Goal: Information Seeking & Learning: Compare options

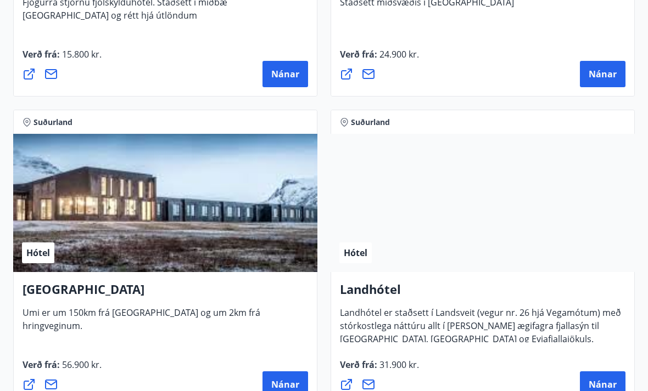
scroll to position [4138, 0]
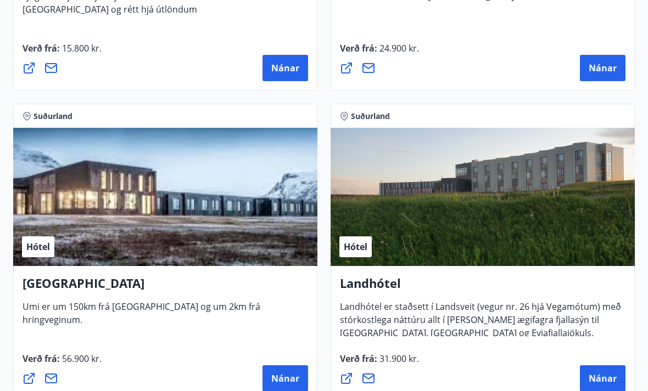
click at [609, 381] on span "Nánar" at bounding box center [602, 379] width 28 height 12
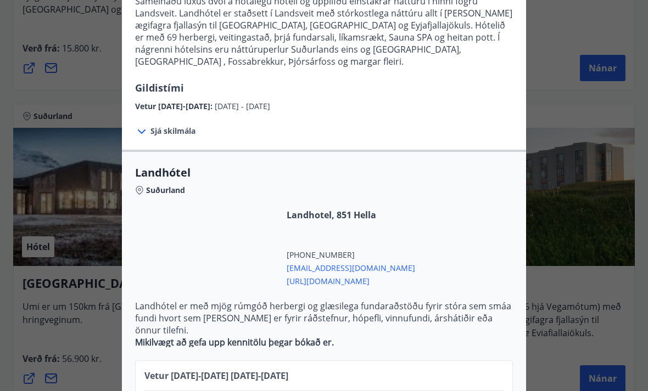
scroll to position [124, 0]
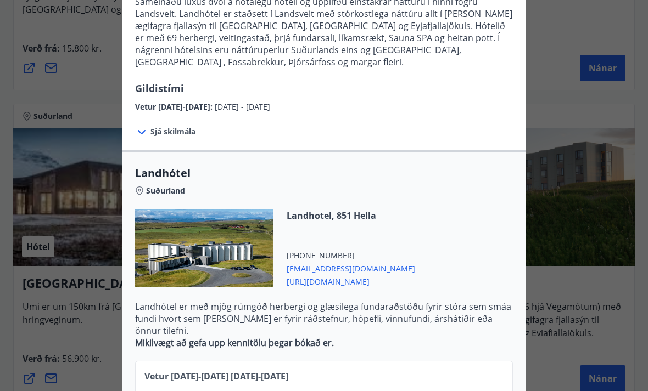
click at [553, 190] on div "Landhótel Sameinaðu lúxus dvöl á notalegu hóteli og upplifðu einstakrar náttúru…" at bounding box center [324, 71] width 648 height 391
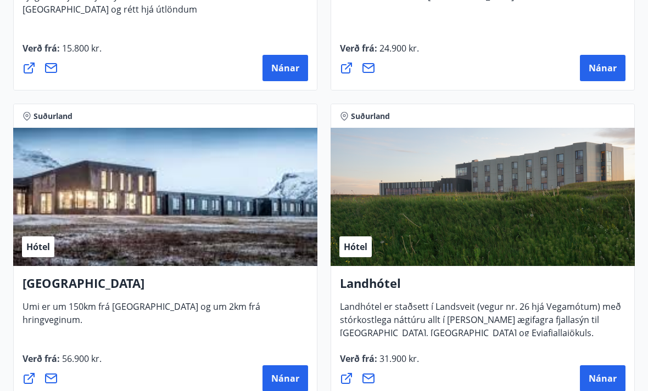
click at [72, 286] on h4 "[GEOGRAPHIC_DATA]" at bounding box center [165, 287] width 285 height 25
click at [193, 224] on div "Hótel" at bounding box center [165, 197] width 304 height 138
click at [277, 384] on span "Nánar" at bounding box center [285, 379] width 28 height 12
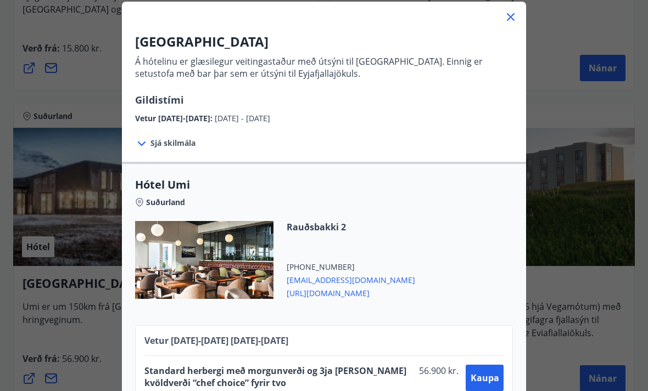
scroll to position [64, 0]
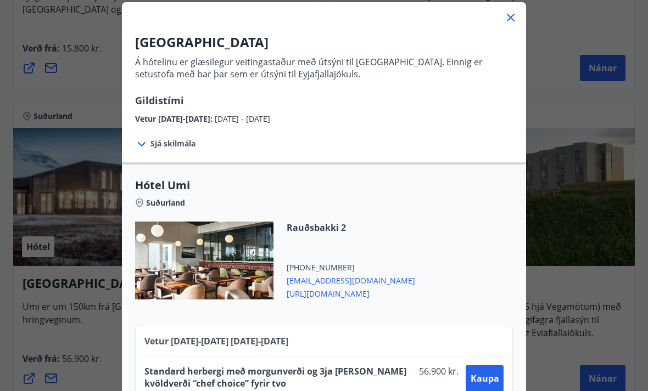
click at [515, 19] on icon at bounding box center [510, 17] width 13 height 13
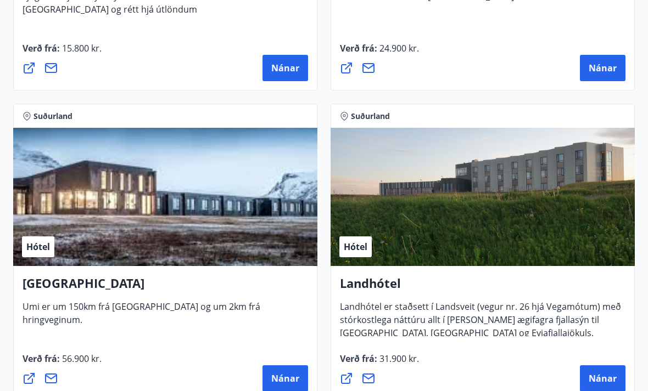
click at [608, 376] on span "Nánar" at bounding box center [602, 379] width 28 height 12
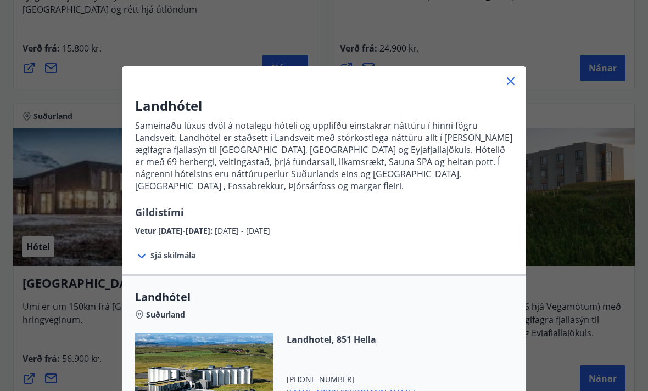
scroll to position [0, 0]
click at [513, 77] on icon at bounding box center [510, 81] width 13 height 13
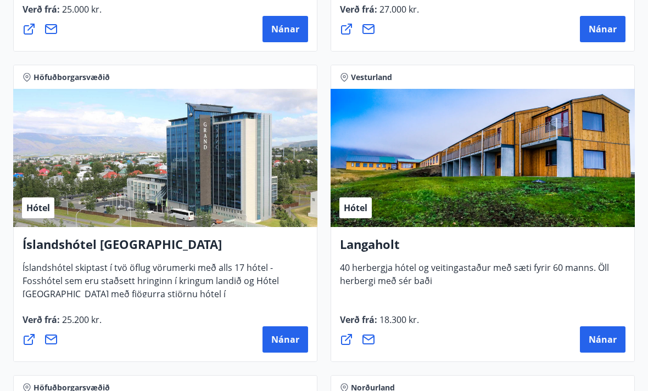
scroll to position [3244, 0]
click at [598, 338] on span "Nánar" at bounding box center [602, 340] width 28 height 12
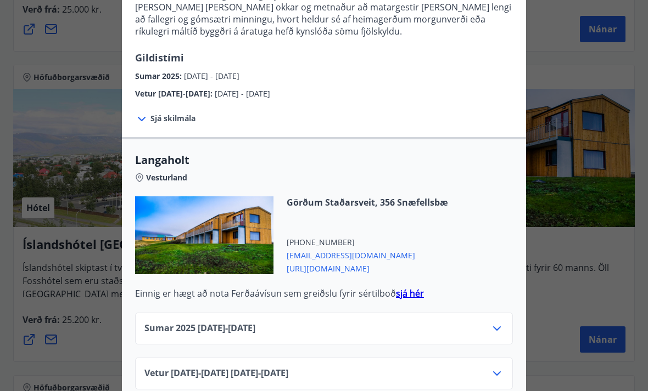
scroll to position [335, 0]
click at [569, 58] on div at bounding box center [324, 195] width 648 height 391
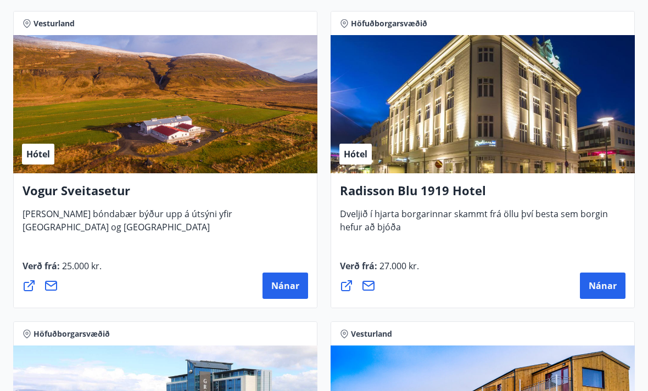
scroll to position [2987, 0]
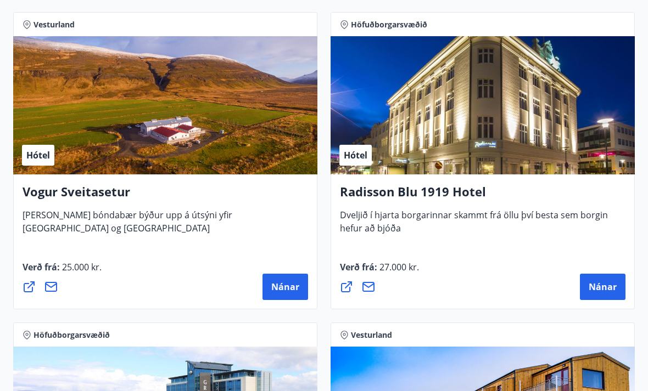
click at [287, 285] on span "Nánar" at bounding box center [285, 287] width 28 height 12
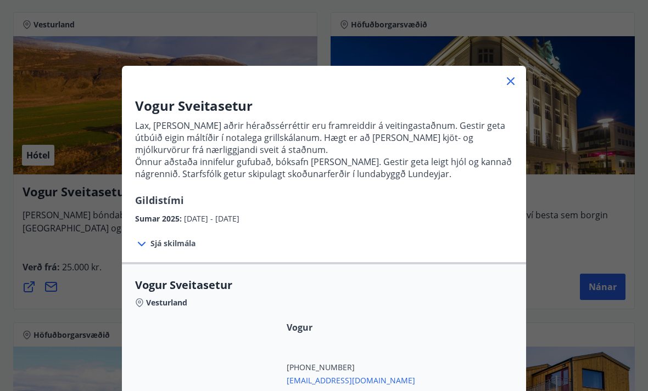
scroll to position [0, 0]
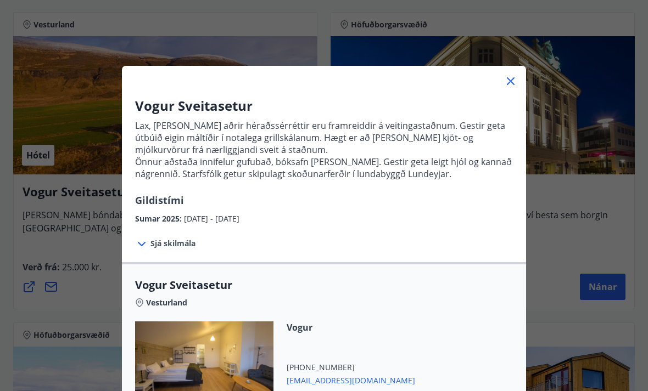
click at [513, 80] on icon at bounding box center [510, 81] width 13 height 13
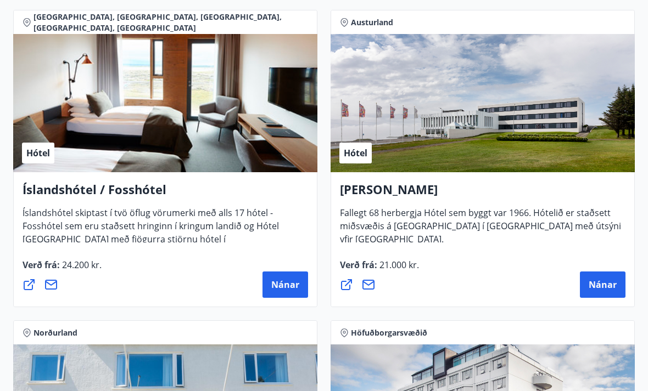
scroll to position [2056, 0]
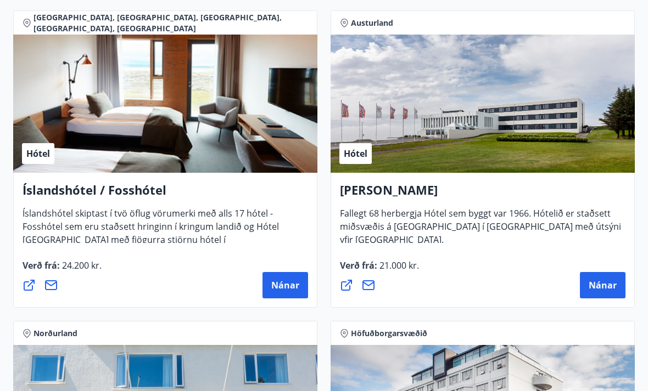
click at [290, 283] on span "Nánar" at bounding box center [285, 286] width 28 height 12
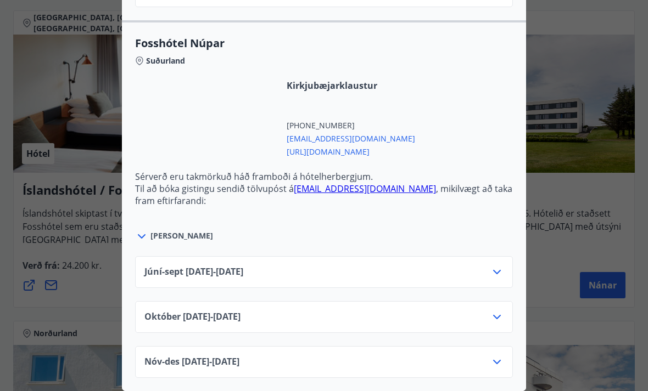
scroll to position [3535, 0]
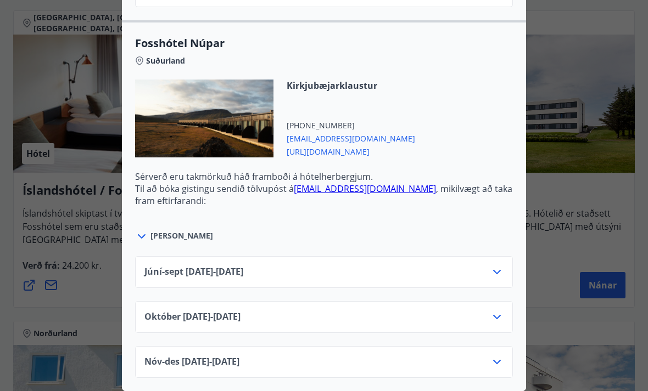
click at [582, 59] on div at bounding box center [324, 195] width 648 height 391
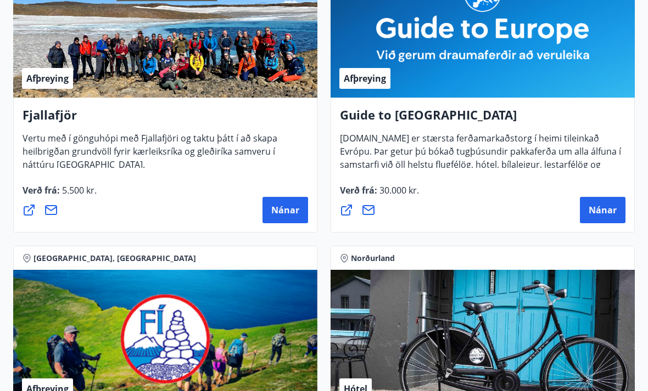
scroll to position [270, 0]
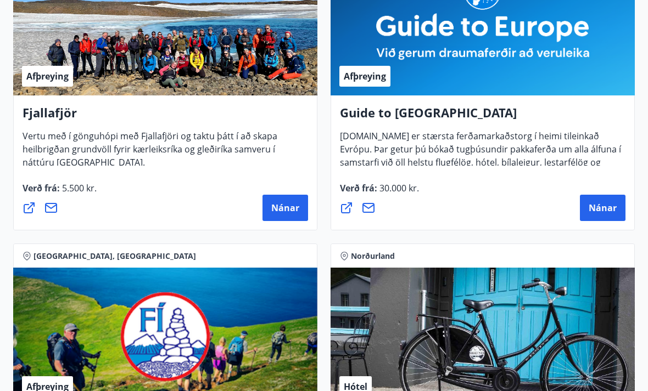
click at [284, 210] on span "Nánar" at bounding box center [285, 208] width 28 height 12
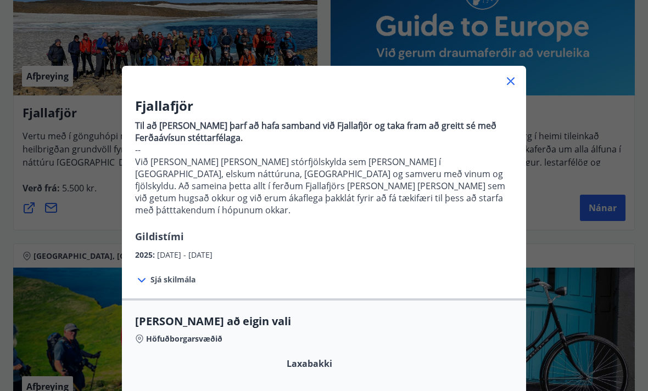
scroll to position [0, 0]
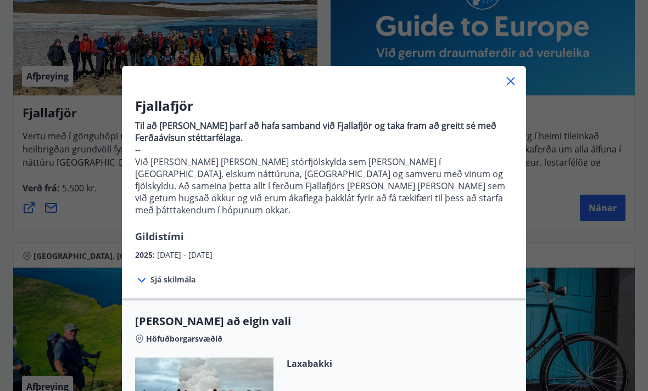
click at [516, 82] on icon at bounding box center [510, 81] width 13 height 13
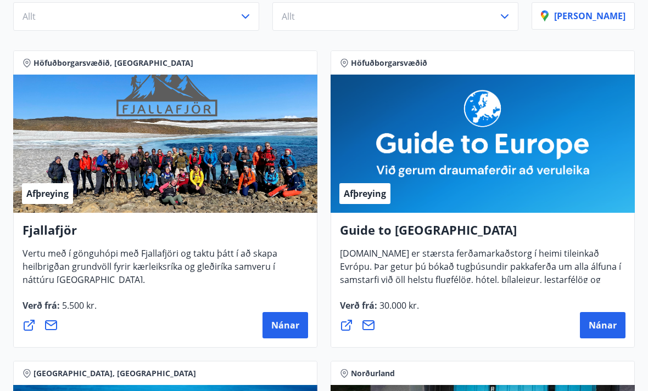
scroll to position [153, 0]
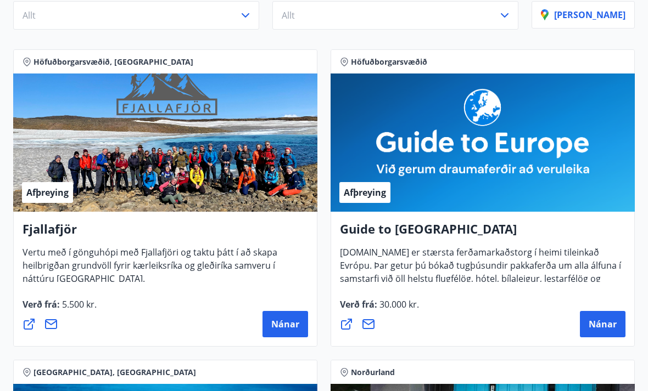
click at [600, 324] on span "Nánar" at bounding box center [602, 325] width 28 height 12
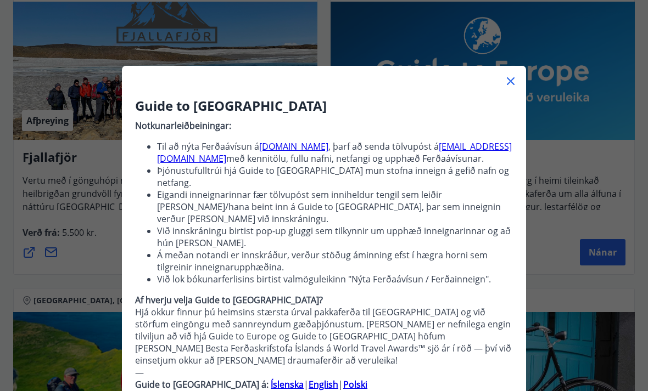
scroll to position [-1, 0]
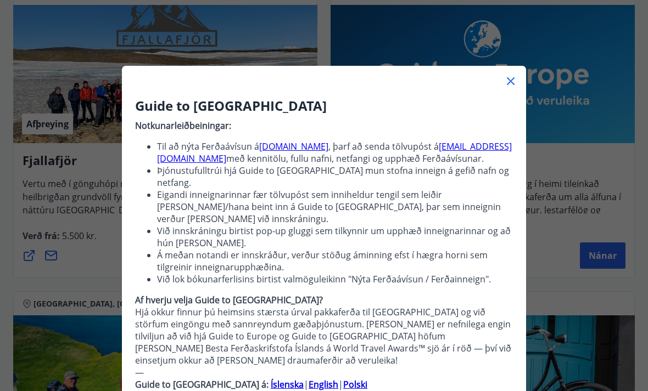
click at [515, 76] on icon at bounding box center [510, 81] width 13 height 13
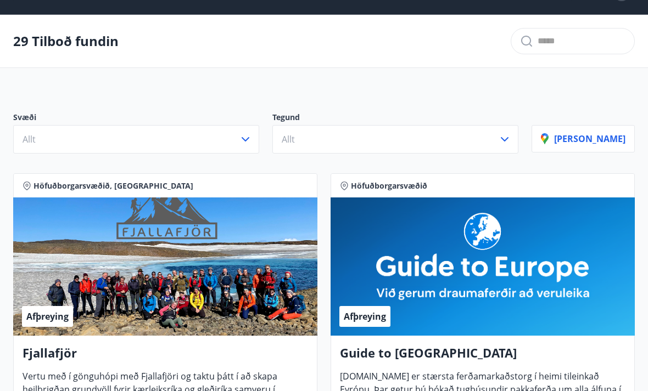
scroll to position [0, 0]
